Goal: Ask a question: Seek information or help from site administrators or community

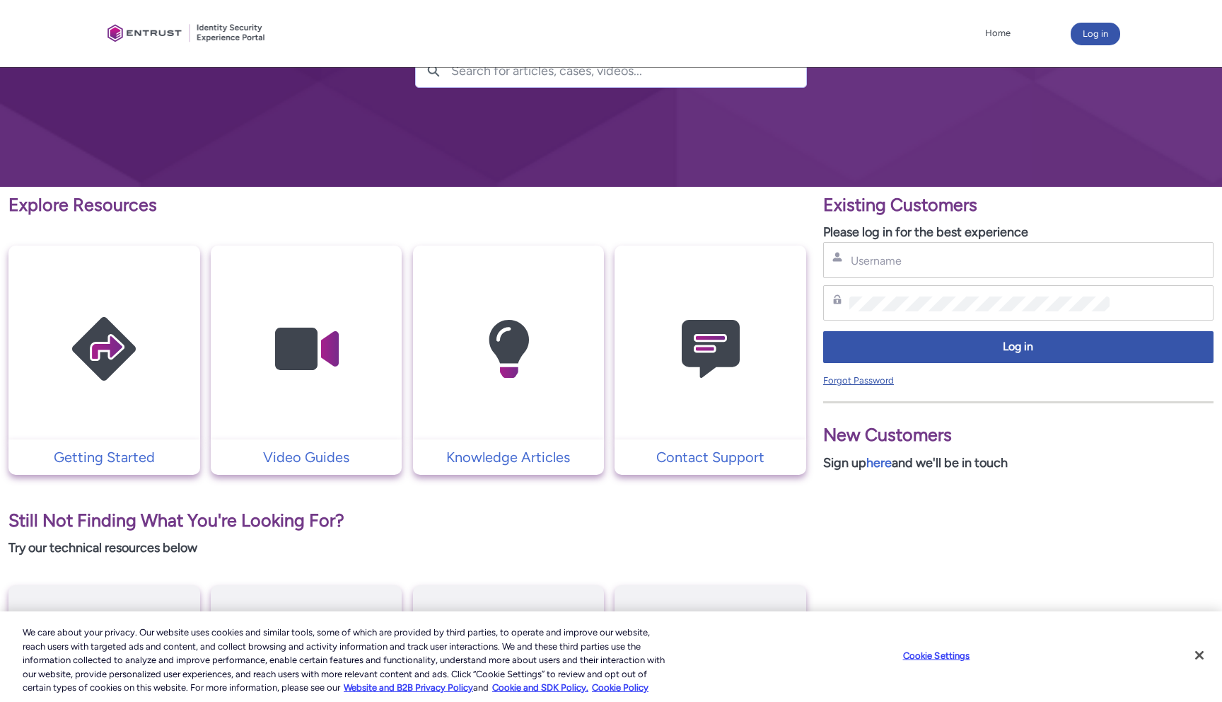
scroll to position [142, 0]
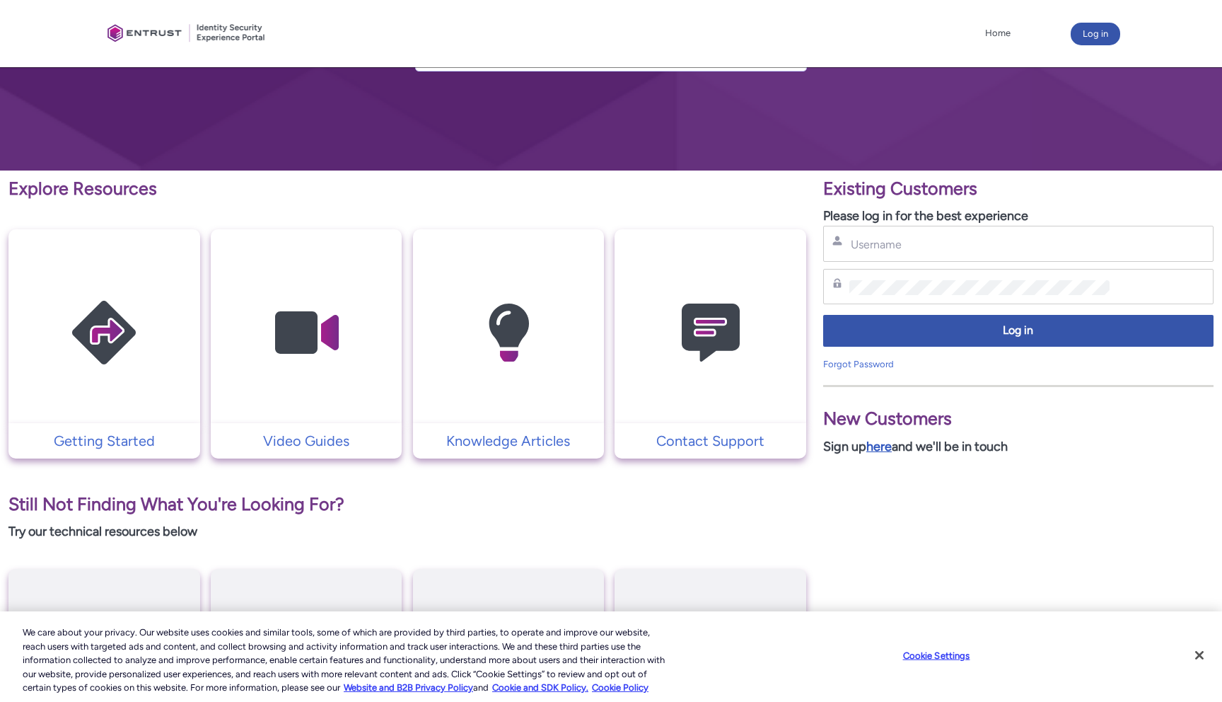
click at [886, 451] on link "here" at bounding box center [878, 447] width 25 height 16
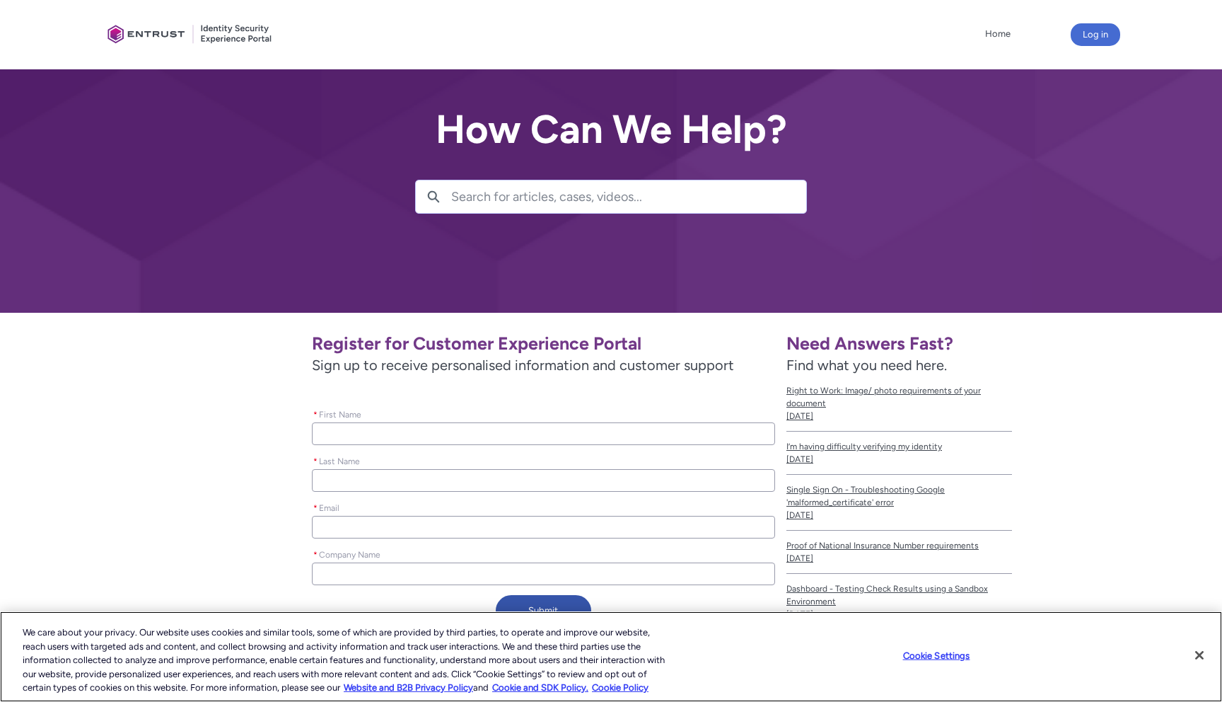
scroll to position [138, 0]
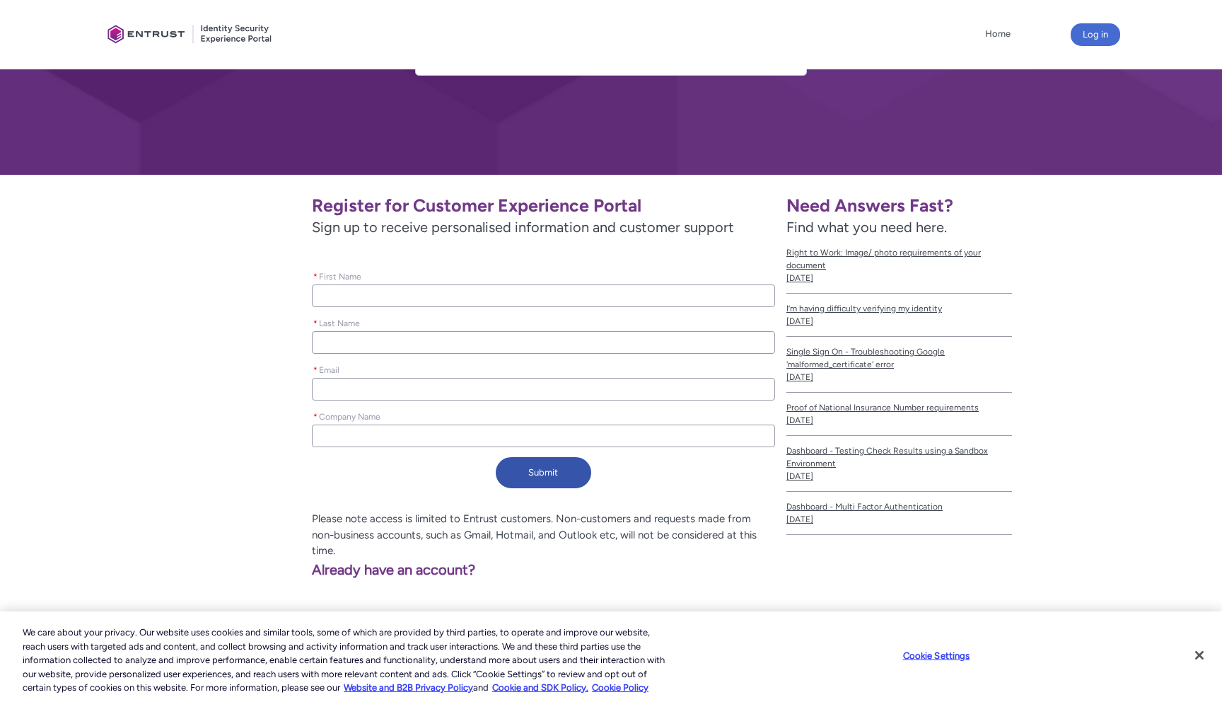
click at [516, 308] on div "* First Name" at bounding box center [543, 288] width 463 height 47
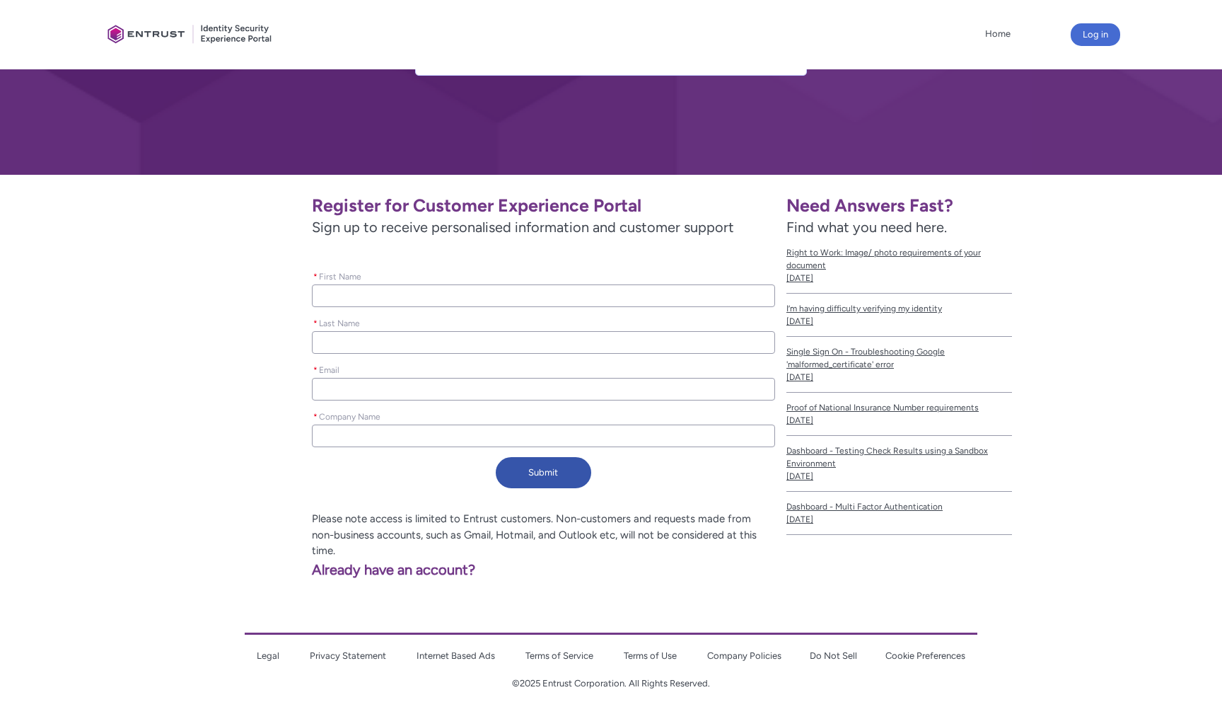
click at [516, 291] on input "* First Name" at bounding box center [543, 295] width 463 height 23
type lightning-primitive-input-simple "V"
type input "V"
type lightning-primitive-input-simple "Vl"
type input "Vl"
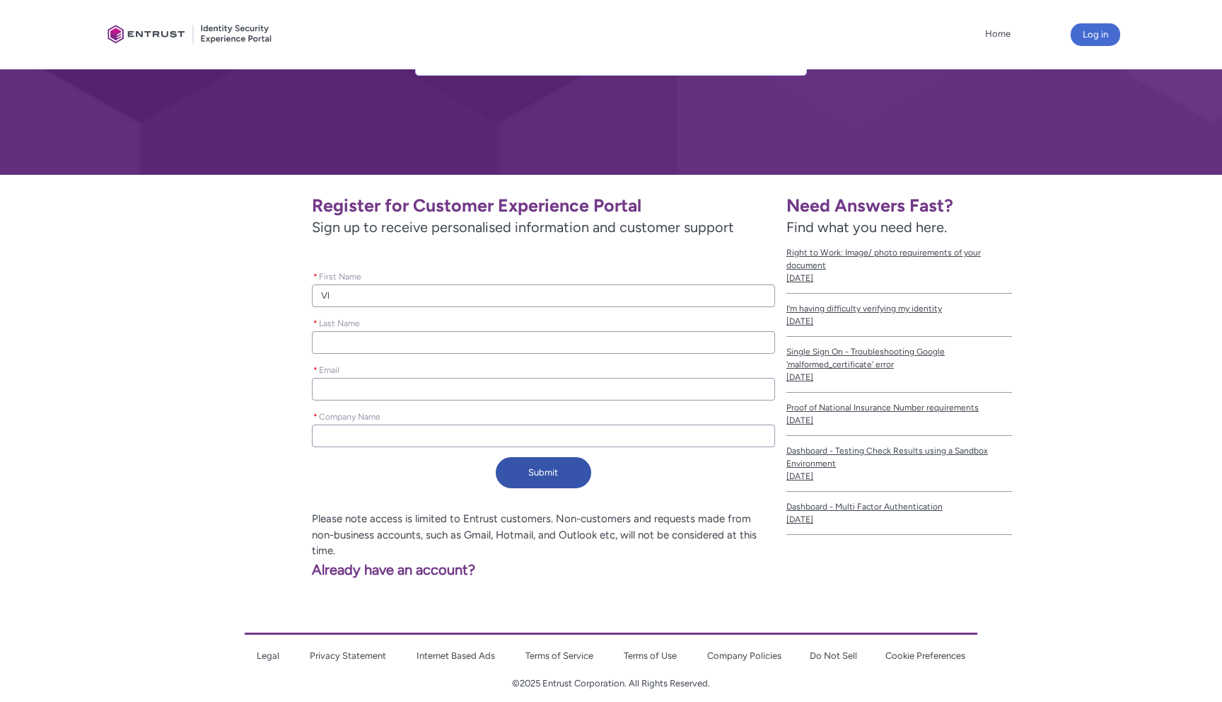
type lightning-primitive-input-simple "Vla"
type input "Vla"
type lightning-primitive-input-simple "[PERSON_NAME]"
type input "[PERSON_NAME]"
type lightning-primitive-input-simple "Vladi"
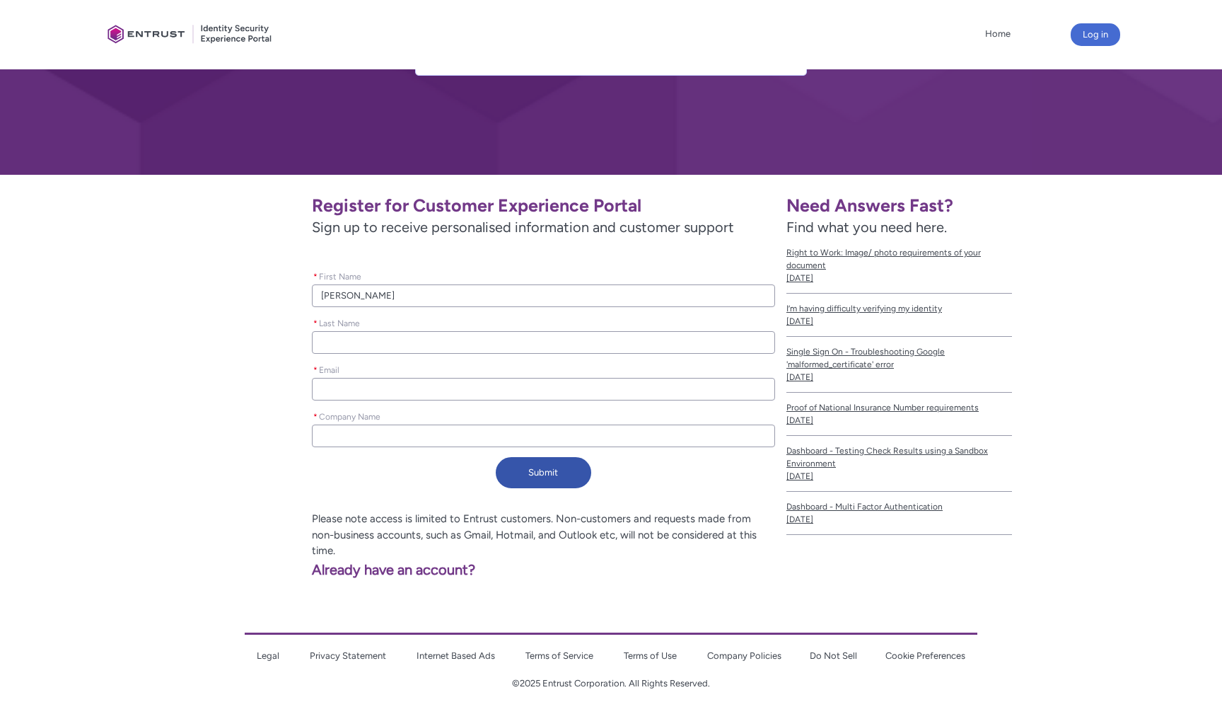
type input "Vladi"
type lightning-primitive-input-simple "Vladim"
type input "Vladim"
type lightning-primitive-input-simple "Vladimi"
type input "Vladimi"
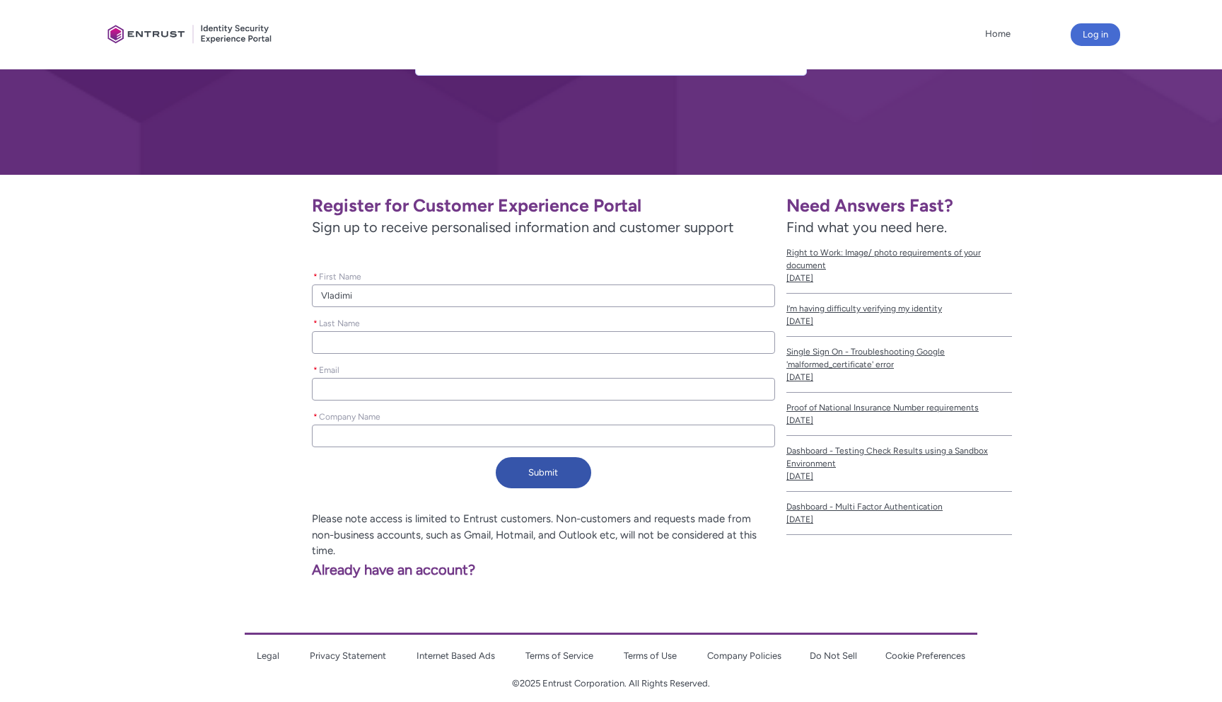
type lightning-primitive-input-simple "[PERSON_NAME]"
type input "[PERSON_NAME]"
type lightning-primitive-input-simple "[PERSON_NAME]"
type input "[PERSON_NAME]"
type lightning-primitive-input-simple "[PERSON_NAME]"
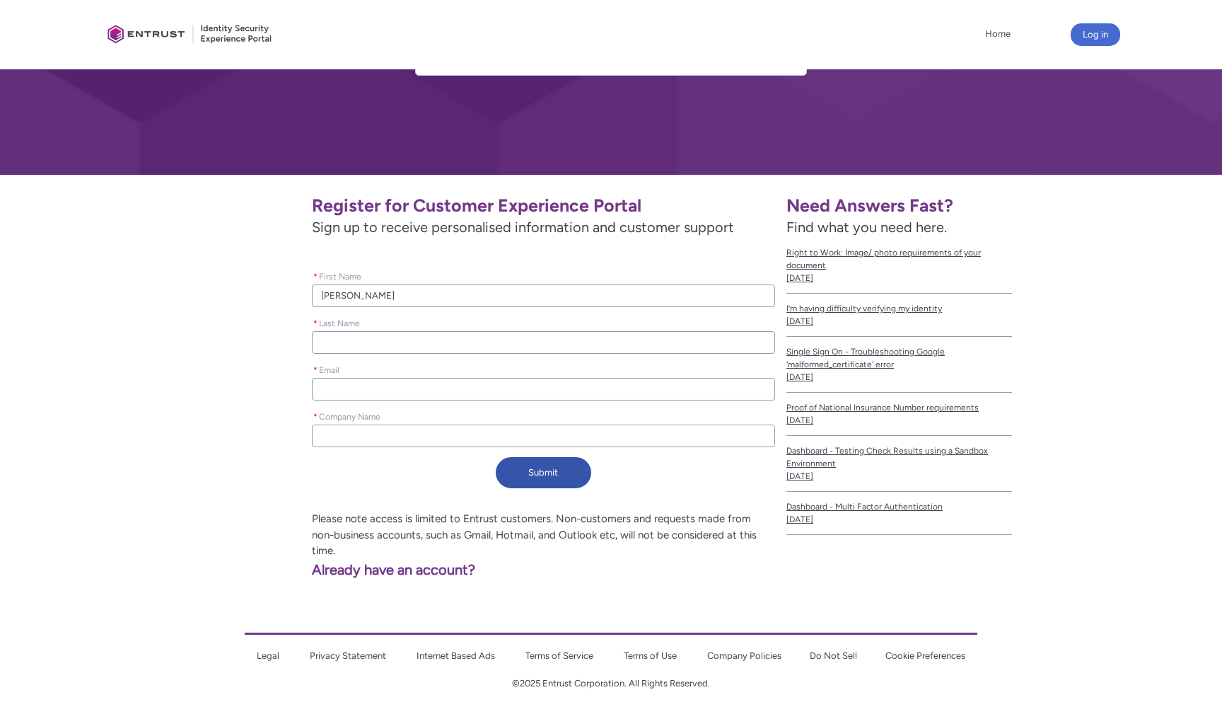
type input "[PERSON_NAME]"
type lightning-primitive-input-simple "M"
type input "M"
type lightning-primitive-input-simple "Ma"
type input "Ma"
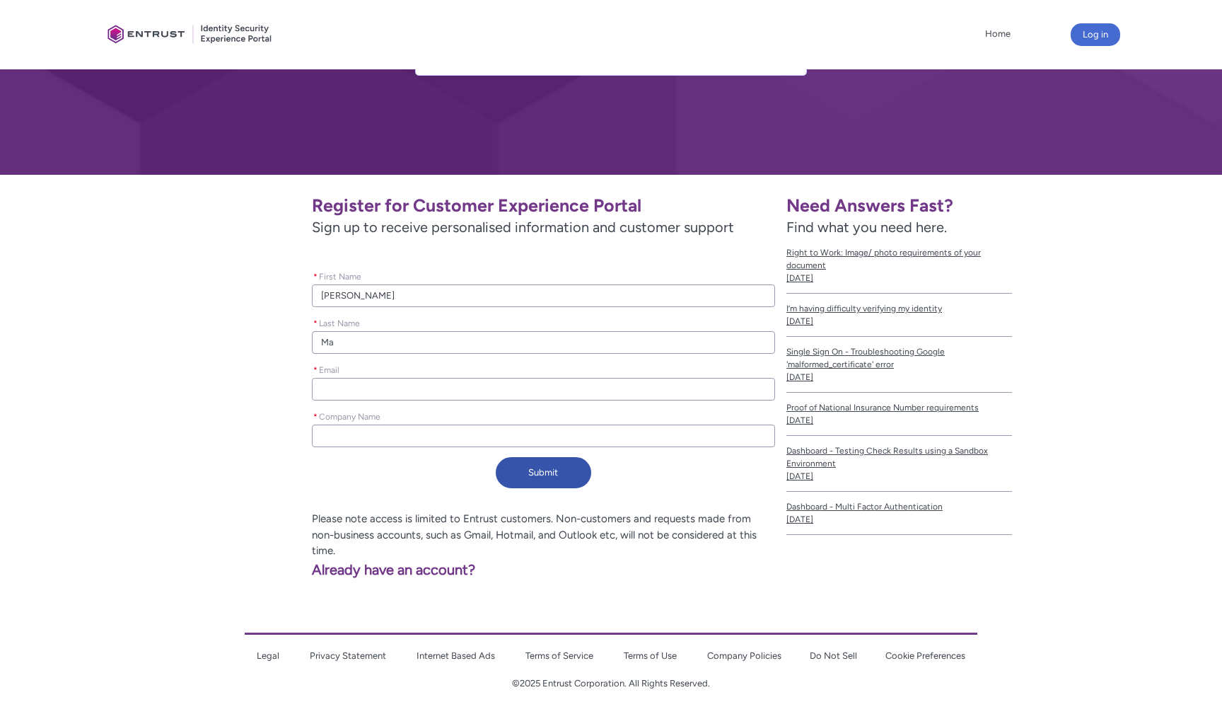
type lightning-primitive-input-simple "Mak"
type input "Mak"
type lightning-primitive-input-simple "Maks"
type input "Maks"
type lightning-primitive-input-simple "Maksi"
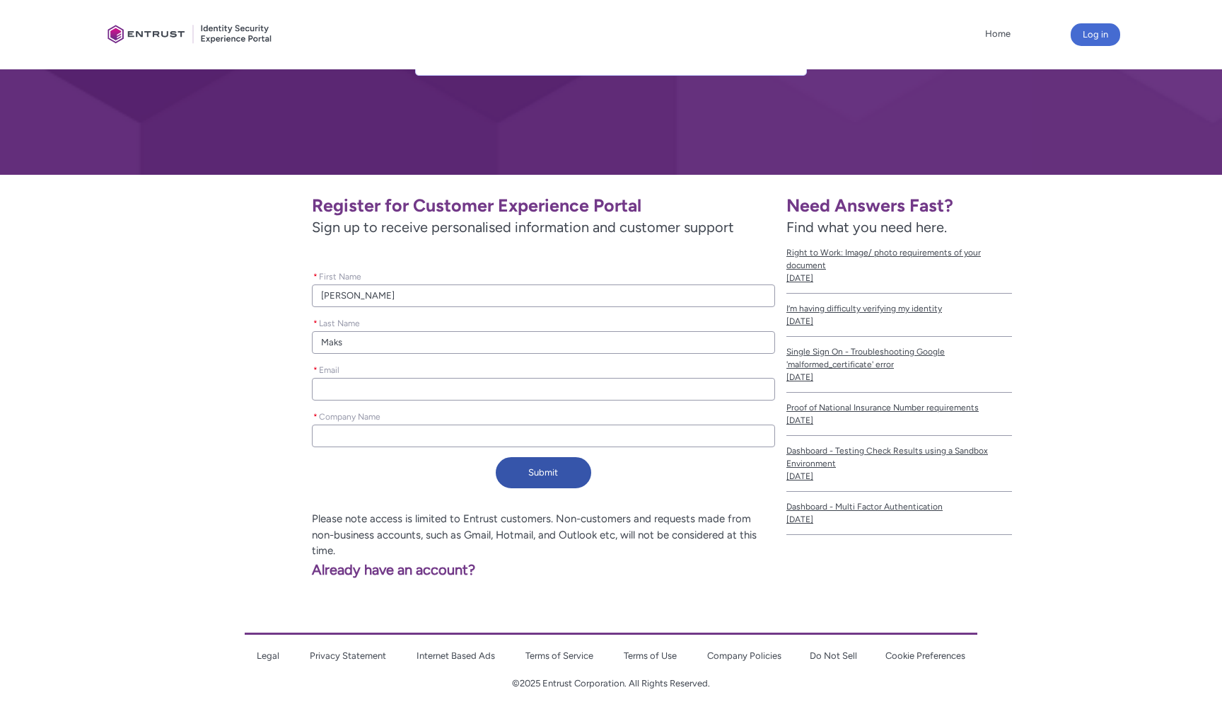
type input "Maksi"
type lightning-primitive-input-simple "Maksim"
type input "Maksim"
type lightning-primitive-input-simple "Maksimo"
type input "Maksimo"
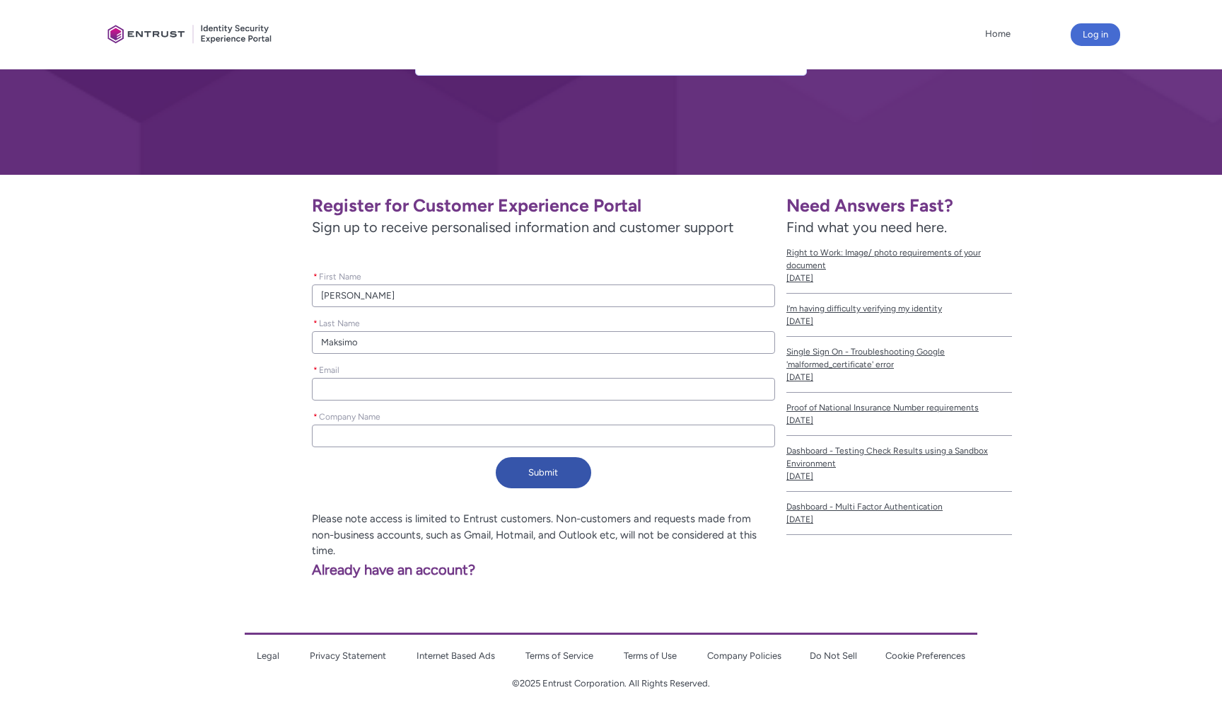
type lightning-primitive-input-simple "[PERSON_NAME]"
type input "[PERSON_NAME]"
type lightning-primitive-input-simple "[PERSON_NAME]"
type input "[PERSON_NAME]"
type lightning-primitive-input-simple "Maksimovsk"
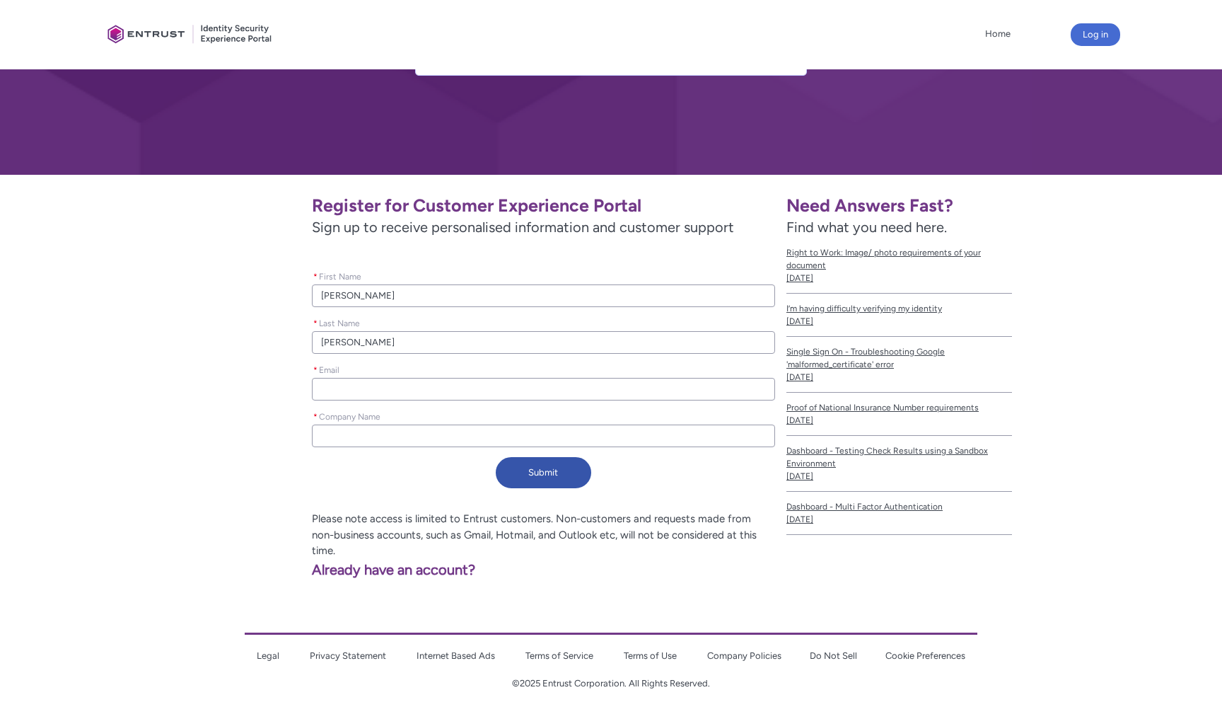
type input "Maksimovsk"
type lightning-primitive-input-simple "[PERSON_NAME]"
type input "[PERSON_NAME]"
type lightning-primitive-input-simple "v"
type input "v"
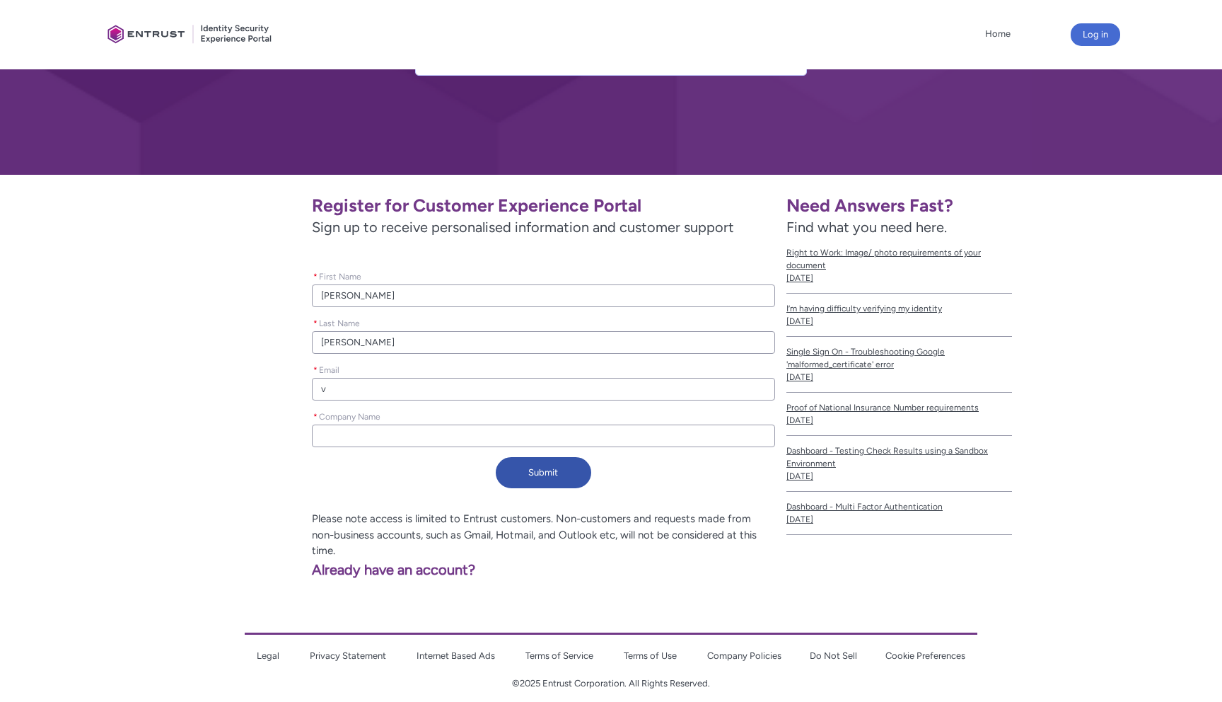
type lightning-primitive-input-simple "vm"
type input "vm"
type lightning-primitive-input-simple "vma"
type input "vma"
type lightning-primitive-input-simple "vmak"
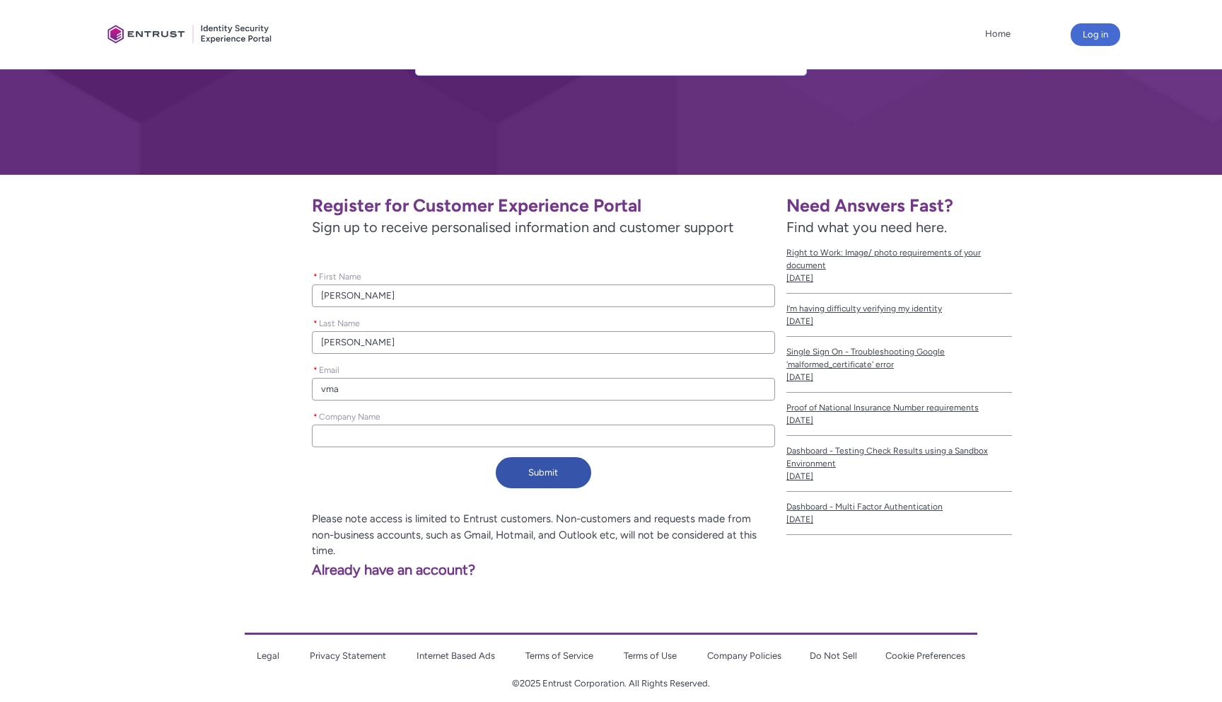
type input "vmak"
type lightning-primitive-input-simple "vmaks"
type input "vmaks"
type lightning-primitive-input-simple "vmaksi"
type input "vmaksi"
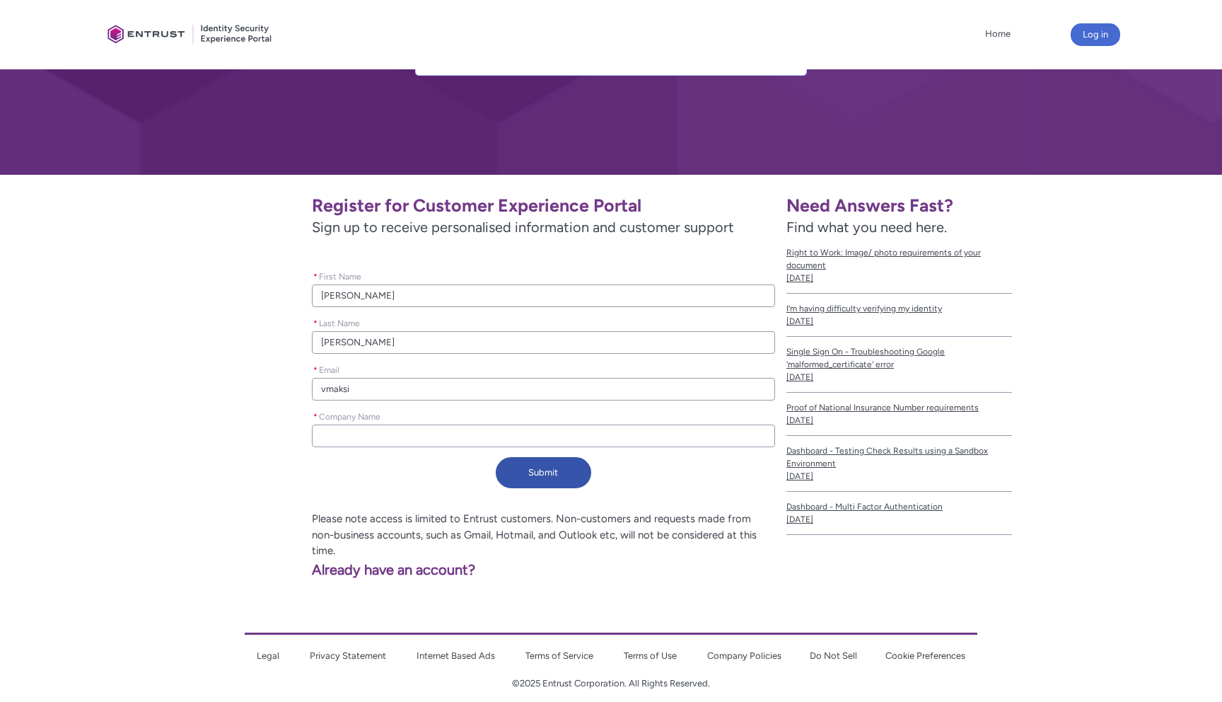
type lightning-primitive-input-simple "vmaksim"
type input "vmaksim"
type lightning-primitive-input-simple "vmaksimo"
type input "vmaksimo"
type lightning-primitive-input-simple "vmaksimov"
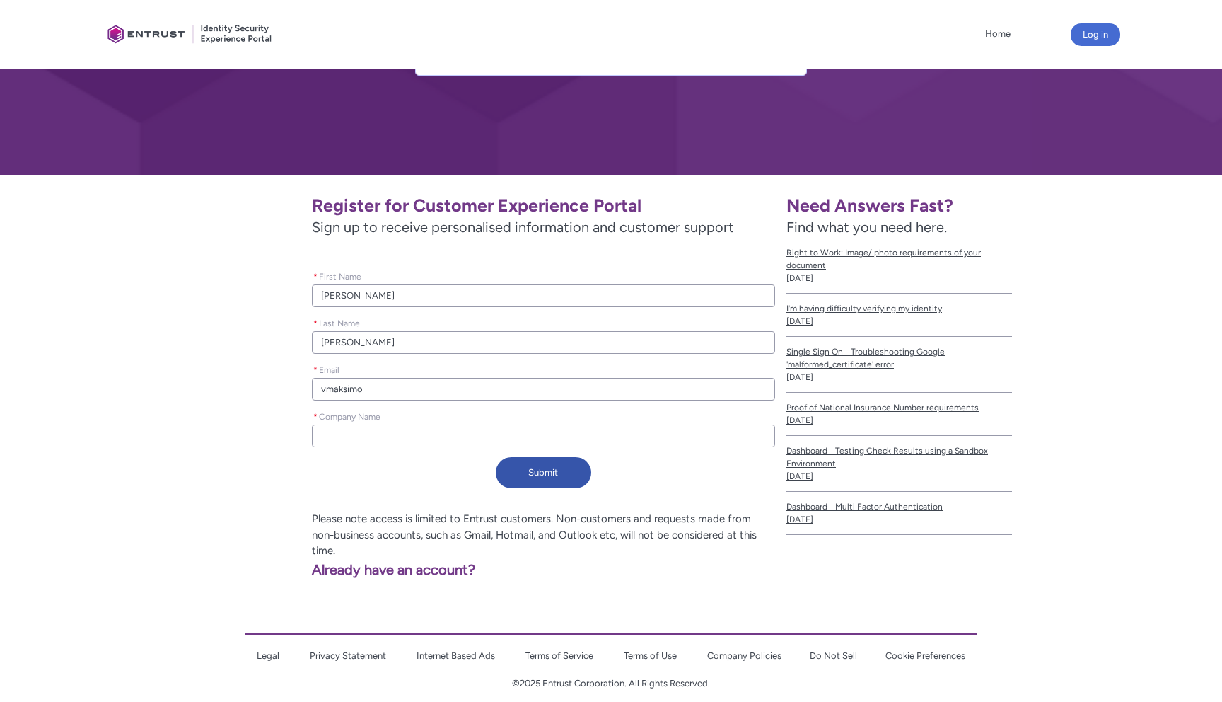
type input "vmaksimov"
type lightning-primitive-input-simple "vmaksimovs"
type input "vmaksimovs"
type lightning-primitive-input-simple "vmaksimovsk"
type input "vmaksimovsk"
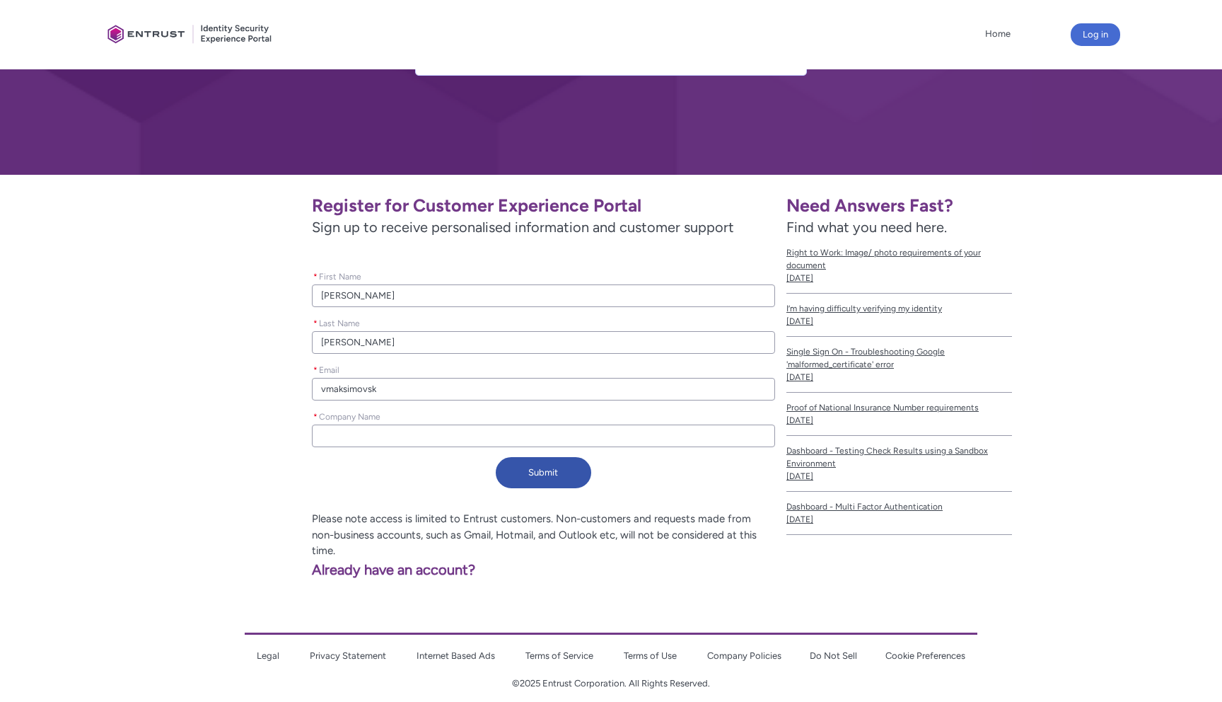
type lightning-primitive-input-simple "vmaksimovski"
type input "vmaksimovski"
type lightning-primitive-input-simple "vmaksimovski@"
type input "vmaksimovski@"
type lightning-primitive-input-simple "vmaksimovski@r"
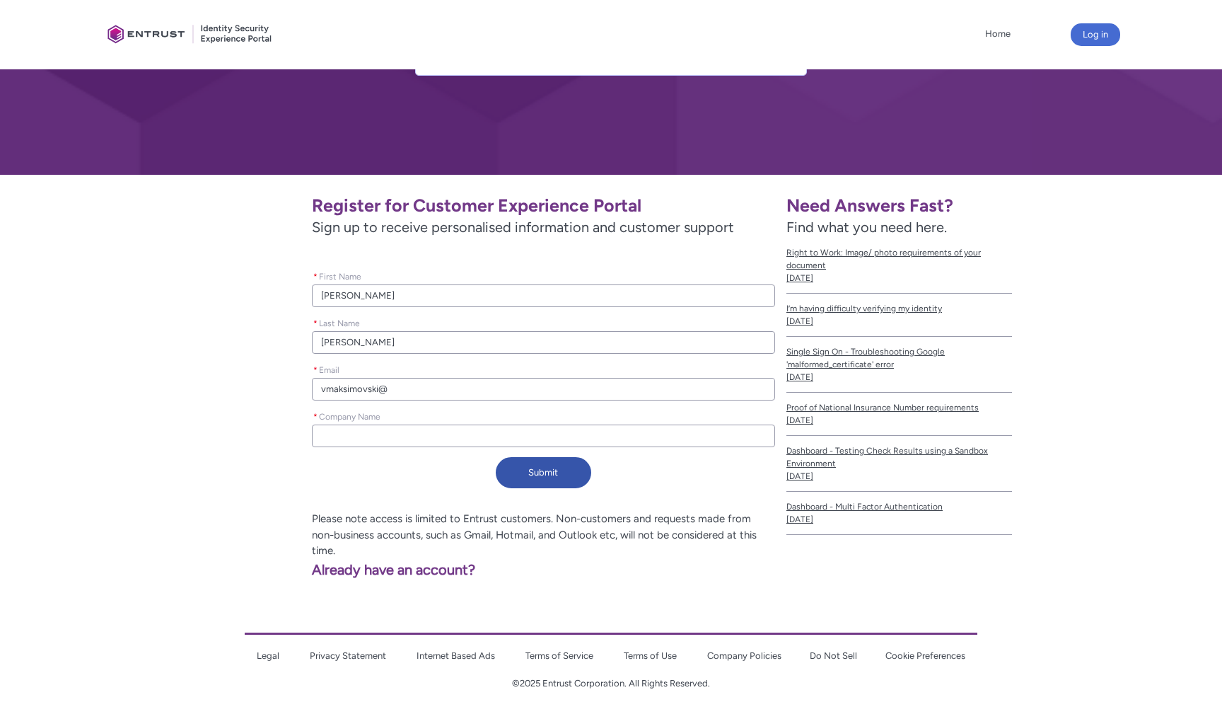
type input "vmaksimovski@r"
type lightning-primitive-input-simple "vmaksimovski@ra"
type input "vmaksimovski@ra"
type lightning-primitive-input-simple "vmaksimovski@ram"
type input "vmaksimovski@ram"
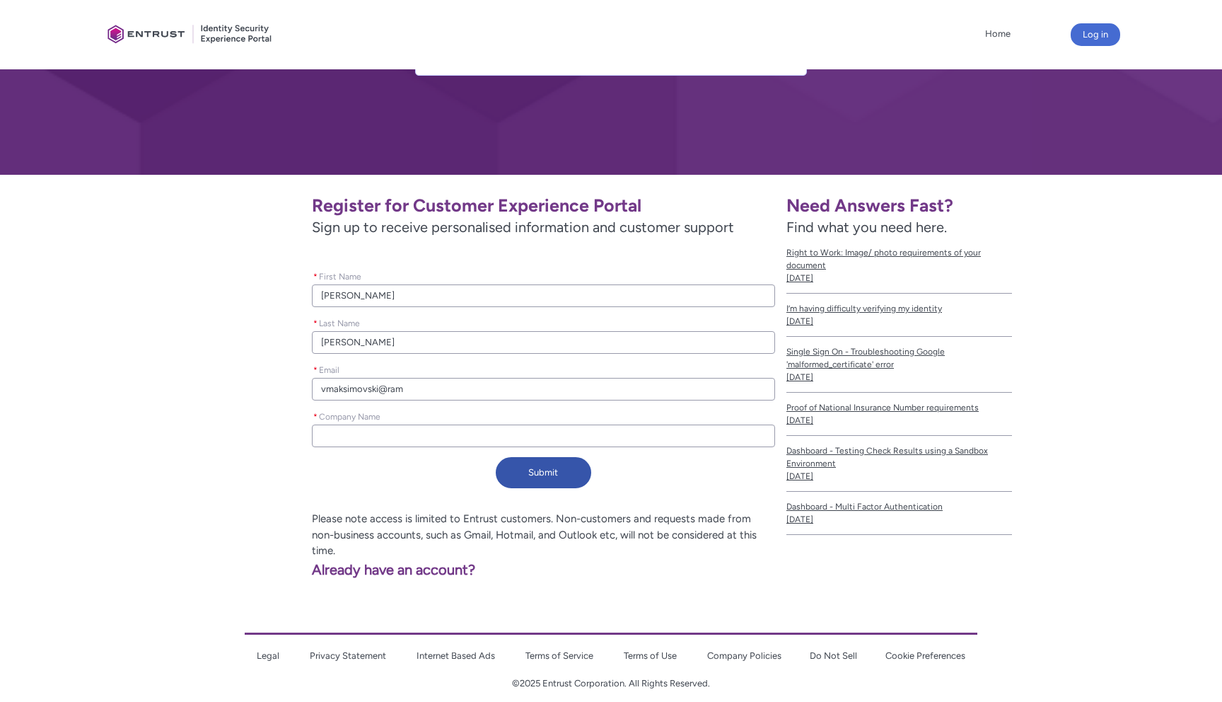
type lightning-primitive-input-simple "vmaksimovski@ramp"
type input "vmaksimovski@ramp"
type lightning-primitive-input-simple "vmaksimovski@ramp."
type input "vmaksimovski@ramp."
type lightning-primitive-input-simple "vmaksimovski@ramp.c"
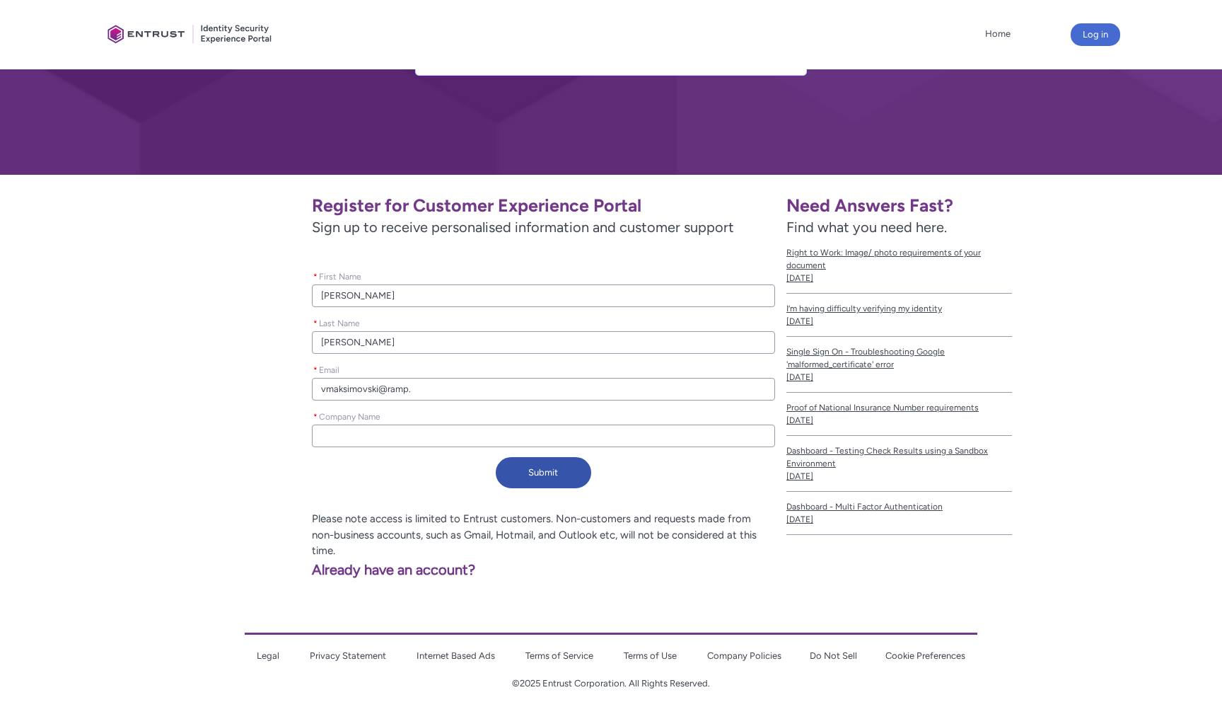
type input "vmaksimovski@ramp.c"
type lightning-primitive-input-simple "[EMAIL_ADDRESS][DOMAIN_NAME]"
type input "[EMAIL_ADDRESS][DOMAIN_NAME]"
type lightning-primitive-input-simple "[EMAIL_ADDRESS][DOMAIN_NAME]"
type input "[EMAIL_ADDRESS][DOMAIN_NAME]"
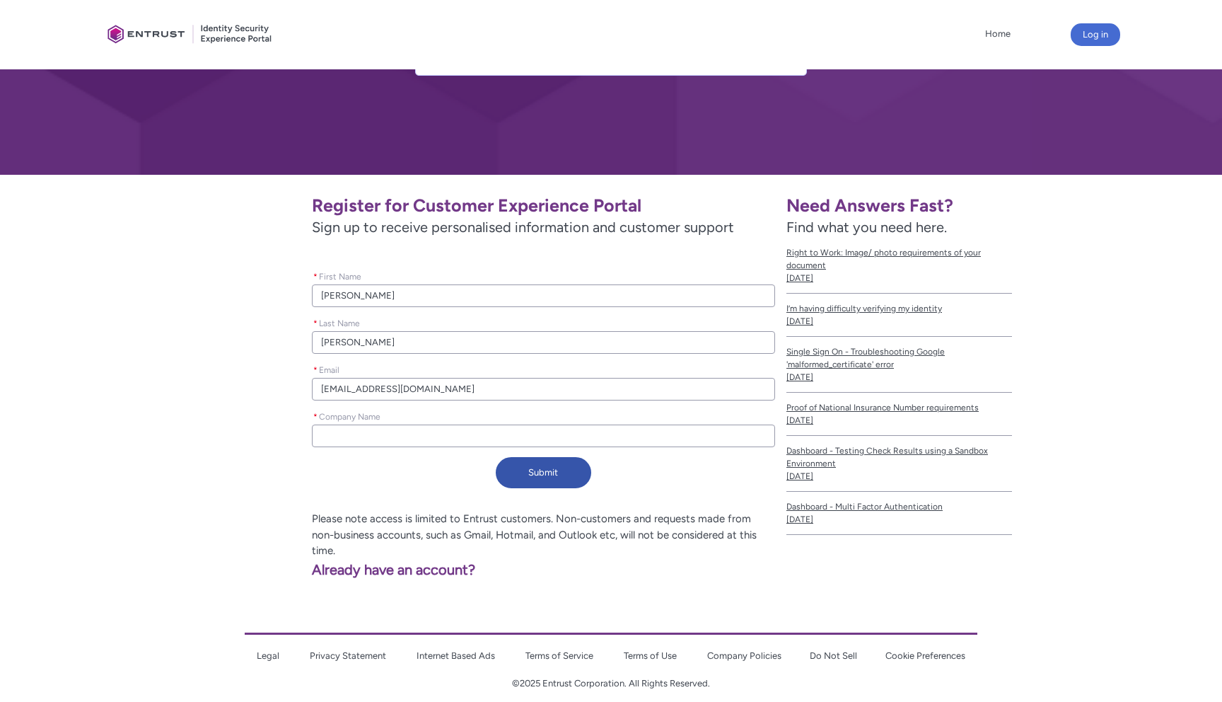
type lightning-primitive-input-simple "R"
type input "R"
type lightning-primitive-input-simple "Ra"
type input "Ra"
type lightning-primitive-input-simple "Ram"
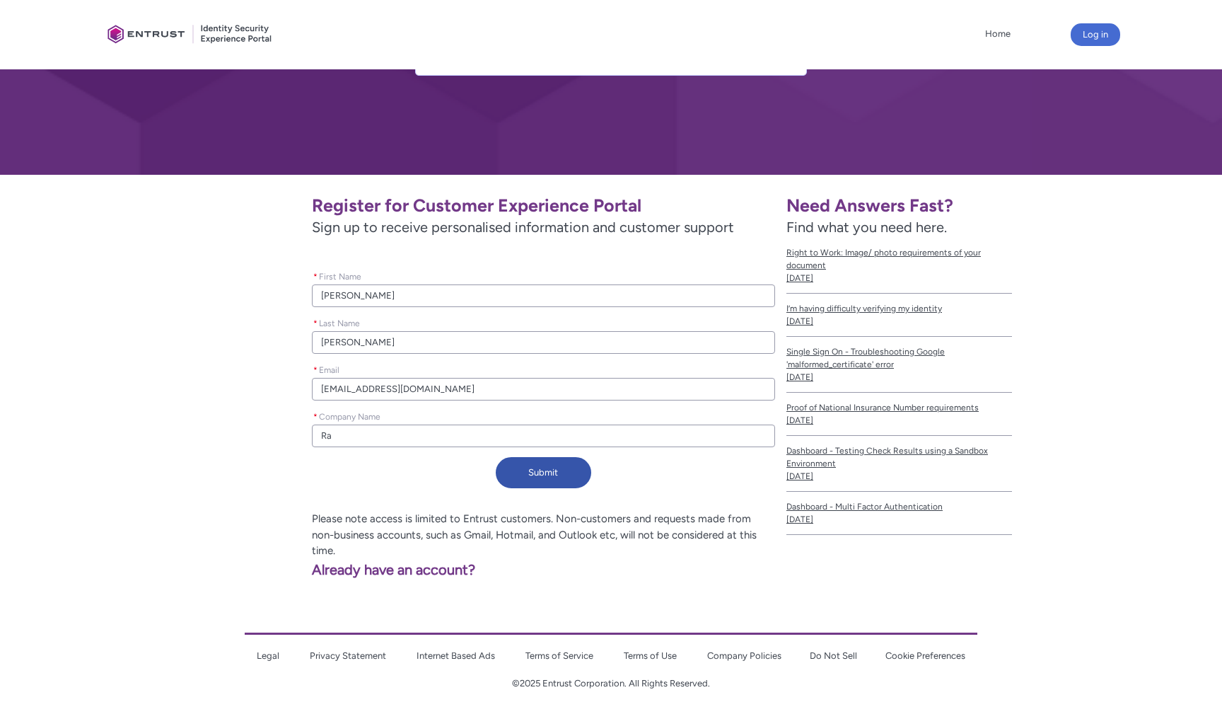
type input "Ram"
type lightning-primitive-input-simple "Ramp"
type input "Ramp"
click at [531, 479] on button "Submit" at bounding box center [543, 472] width 95 height 31
